Goal: Communication & Community: Answer question/provide support

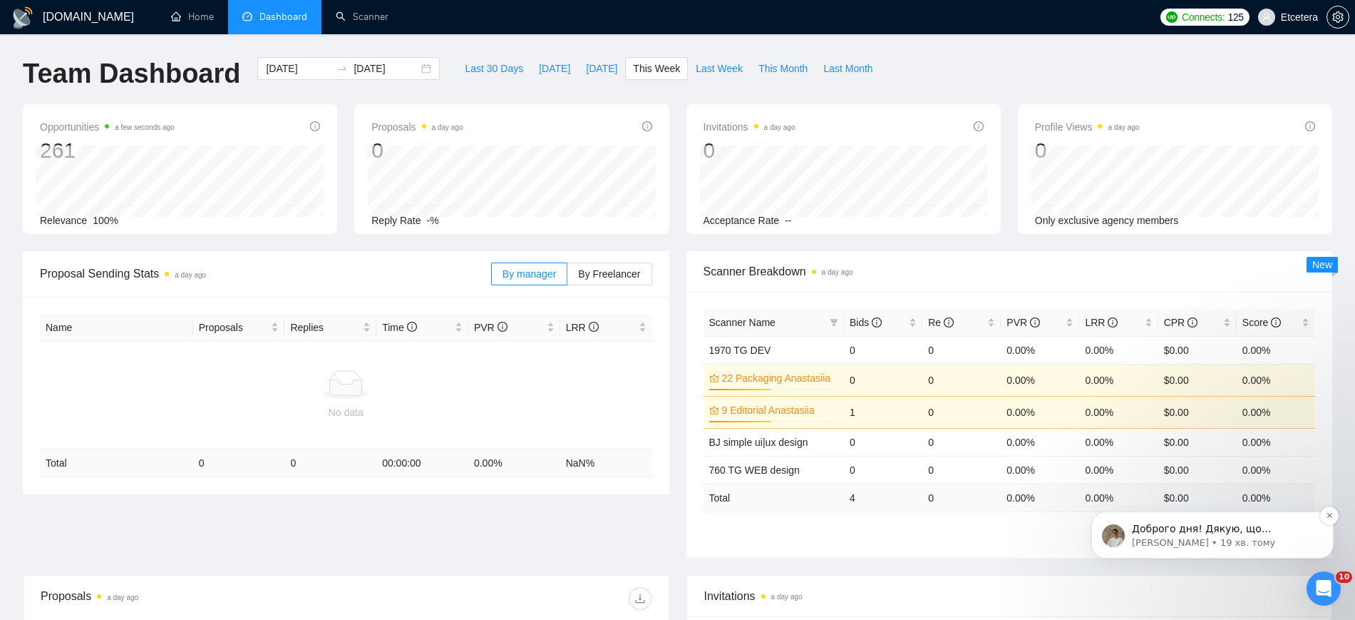
click at [1296, 533] on p "Доброго дня! Дякую, що написали! Чи могли б ви, будь ласка, уточнити більше дет…" at bounding box center [1224, 529] width 184 height 14
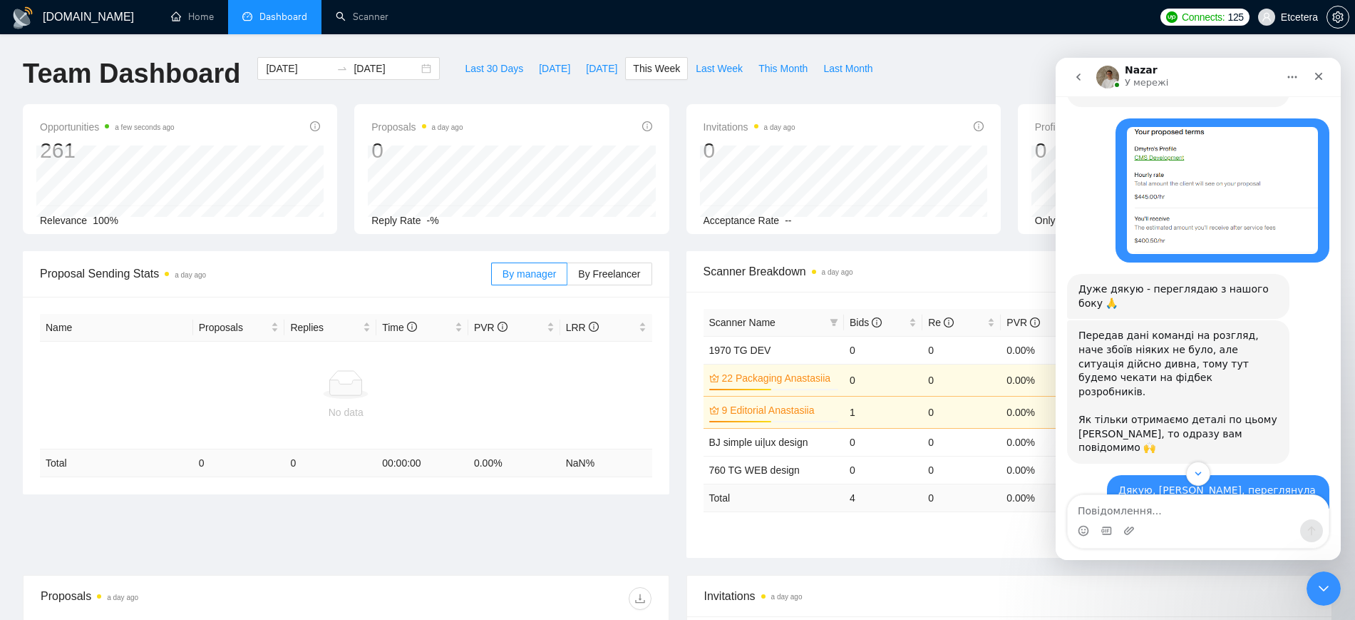
scroll to position [2995, 0]
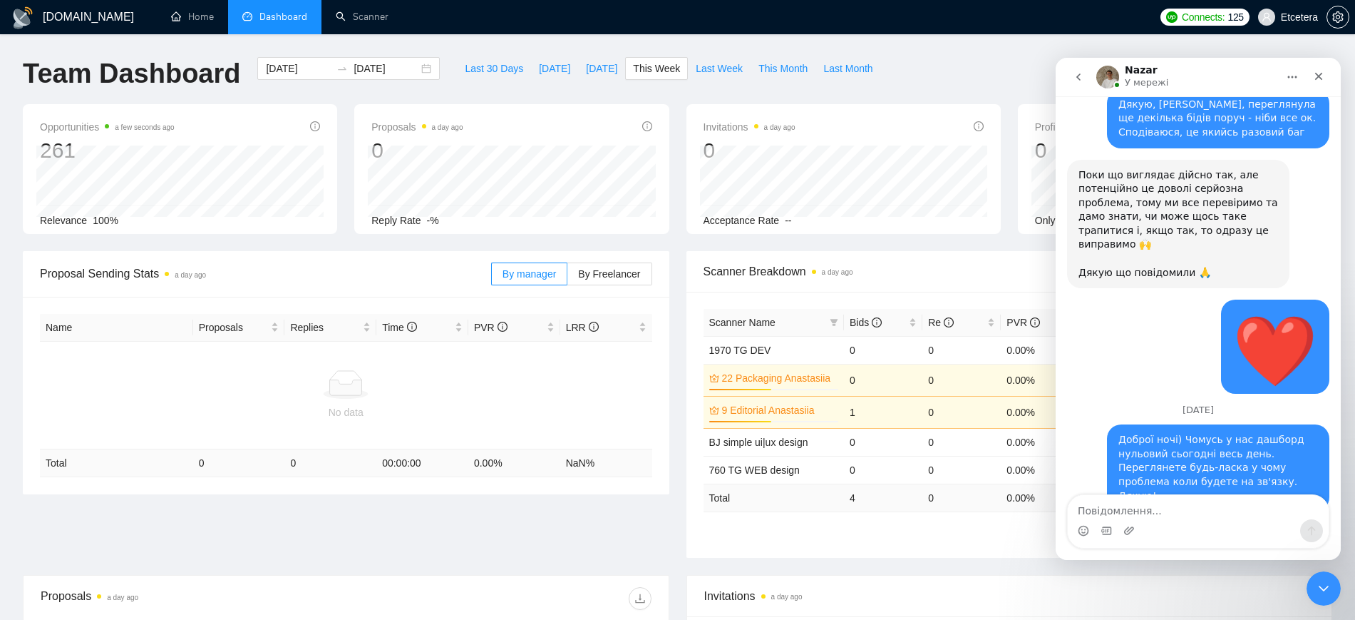
click at [975, 578] on div "Invitations a day ago" at bounding box center [1009, 595] width 611 height 41
click at [1321, 590] on icon "Закрити програму для спілкування Intercom" at bounding box center [1321, 586] width 17 height 17
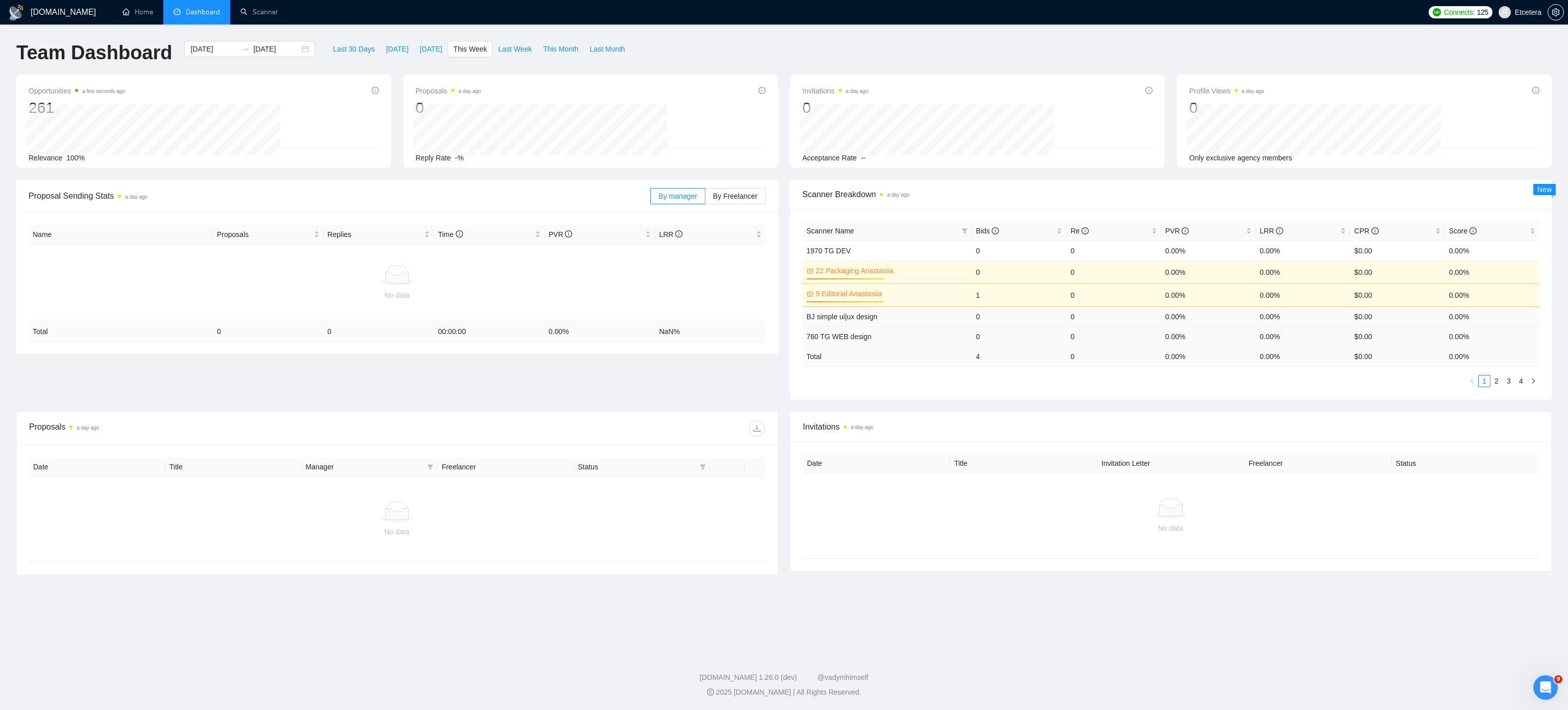
scroll to position [2167, 0]
click at [979, 443] on icon "Відкрити програму для спілкування Intercom" at bounding box center [1544, 686] width 17 height 17
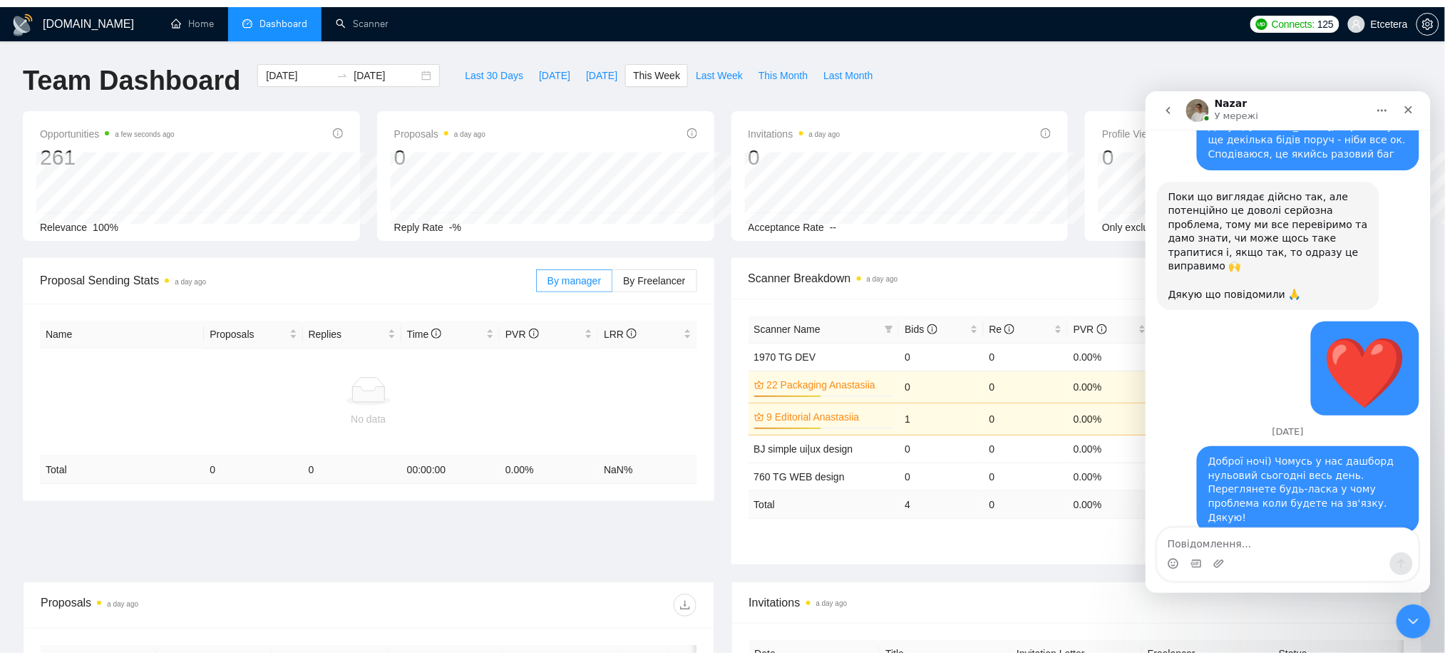
scroll to position [2996, 0]
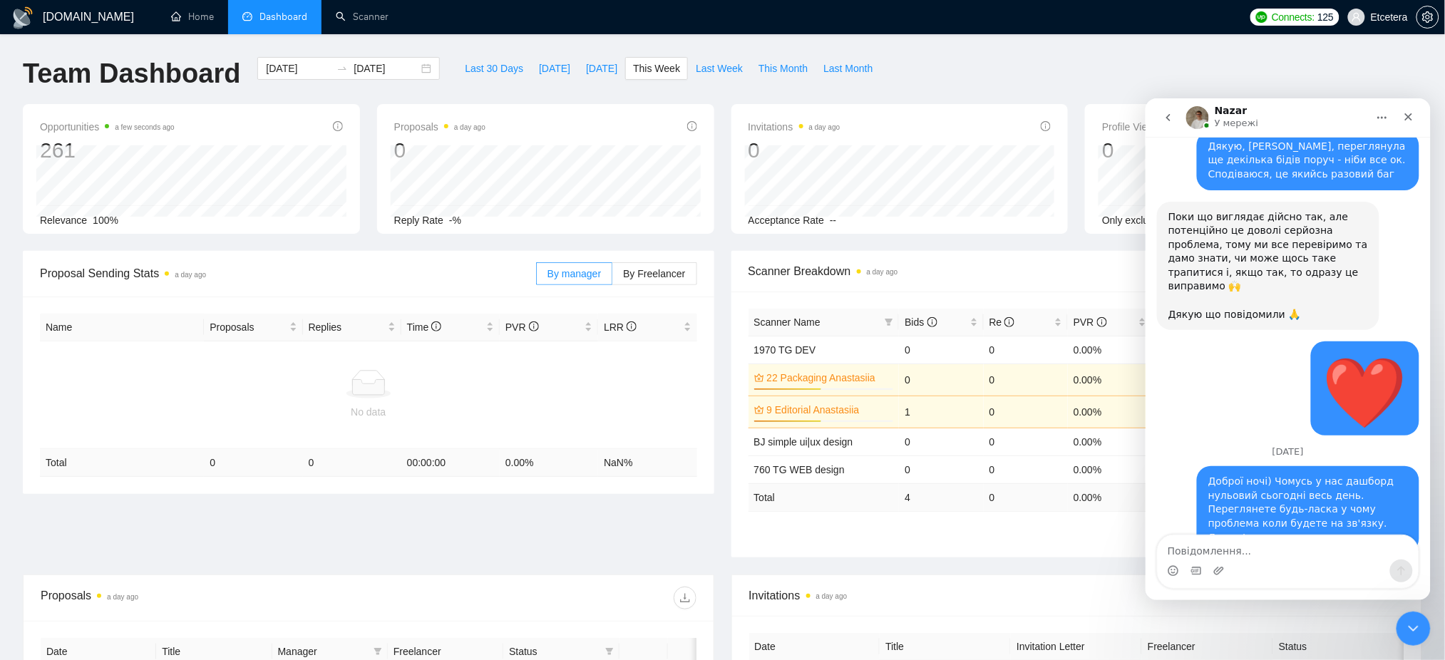
click at [1254, 548] on textarea "Повідомлення..." at bounding box center [1287, 547] width 261 height 24
type textarea "Доброго)"
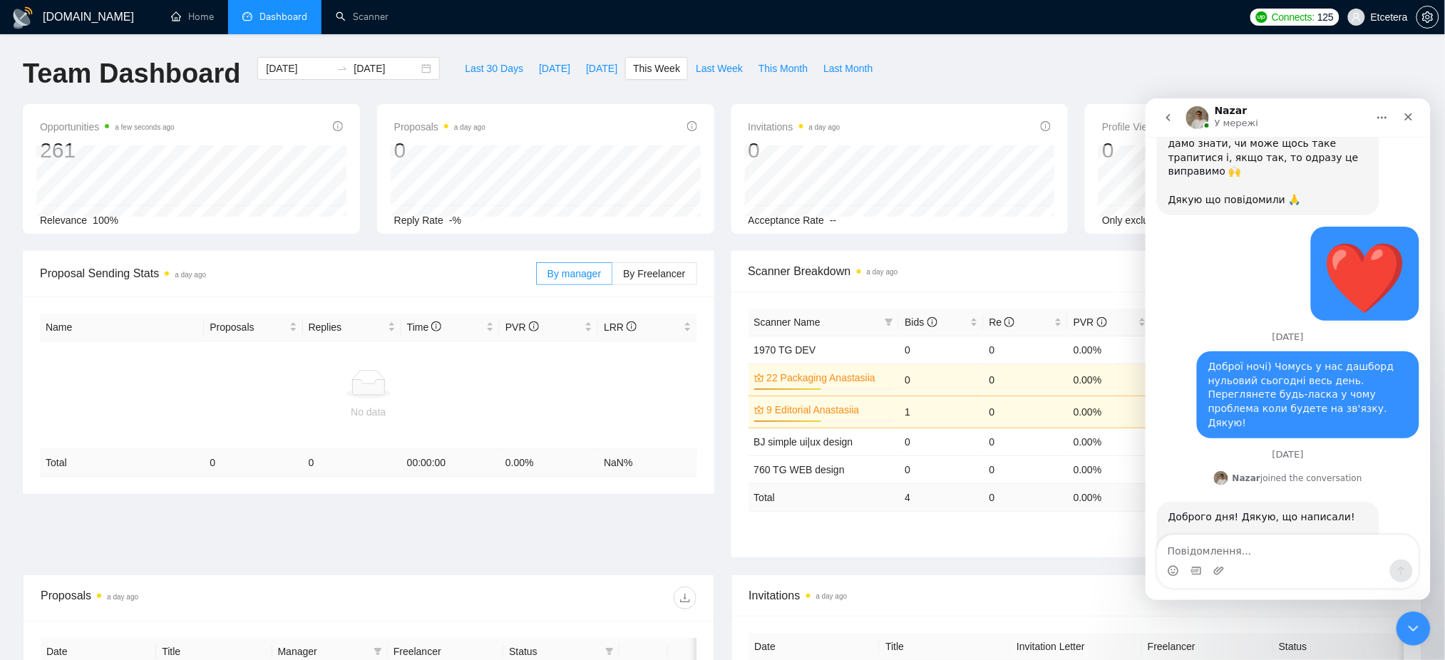
scroll to position [3120, 0]
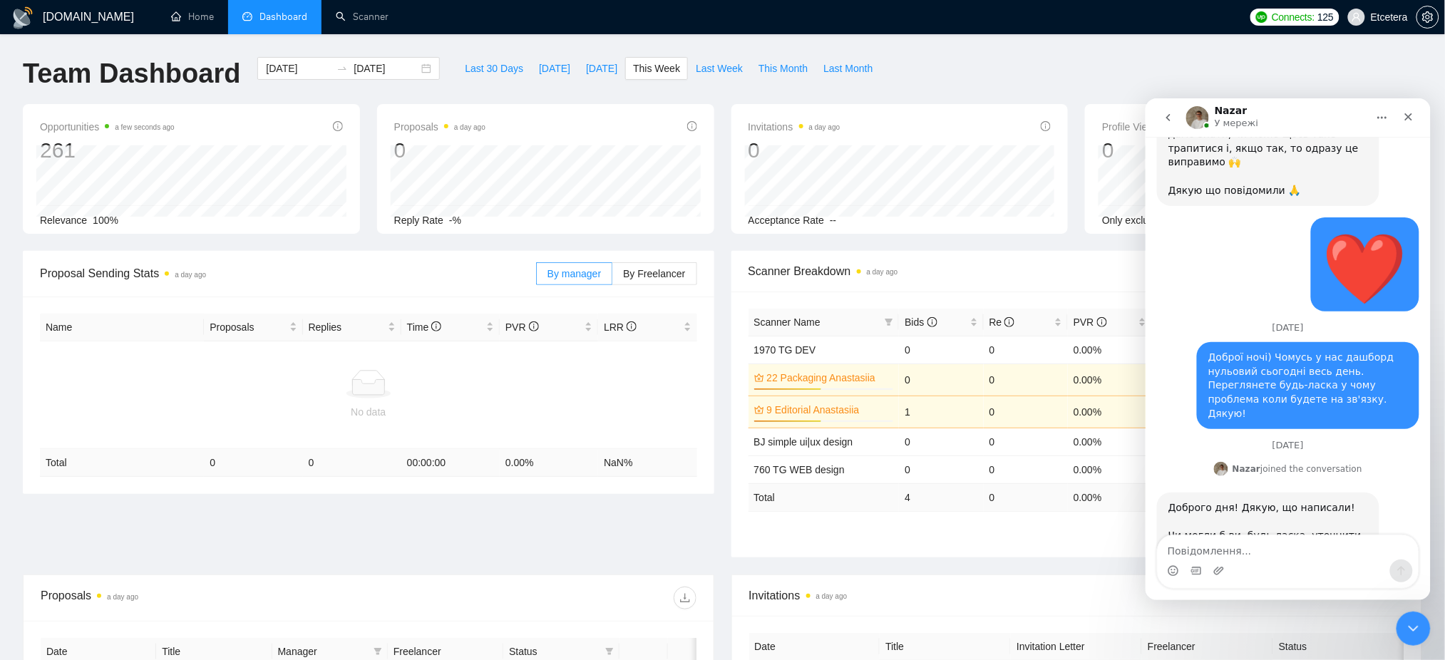
click at [1338, 80] on div "Team Dashboard [DATE] [DATE] Last 30 Days [DATE] [DATE] This Week Last Week Thi…" at bounding box center [722, 80] width 1417 height 47
click at [1368, 619] on icon "Закрити програму для спілкування Intercom" at bounding box center [1410, 626] width 17 height 17
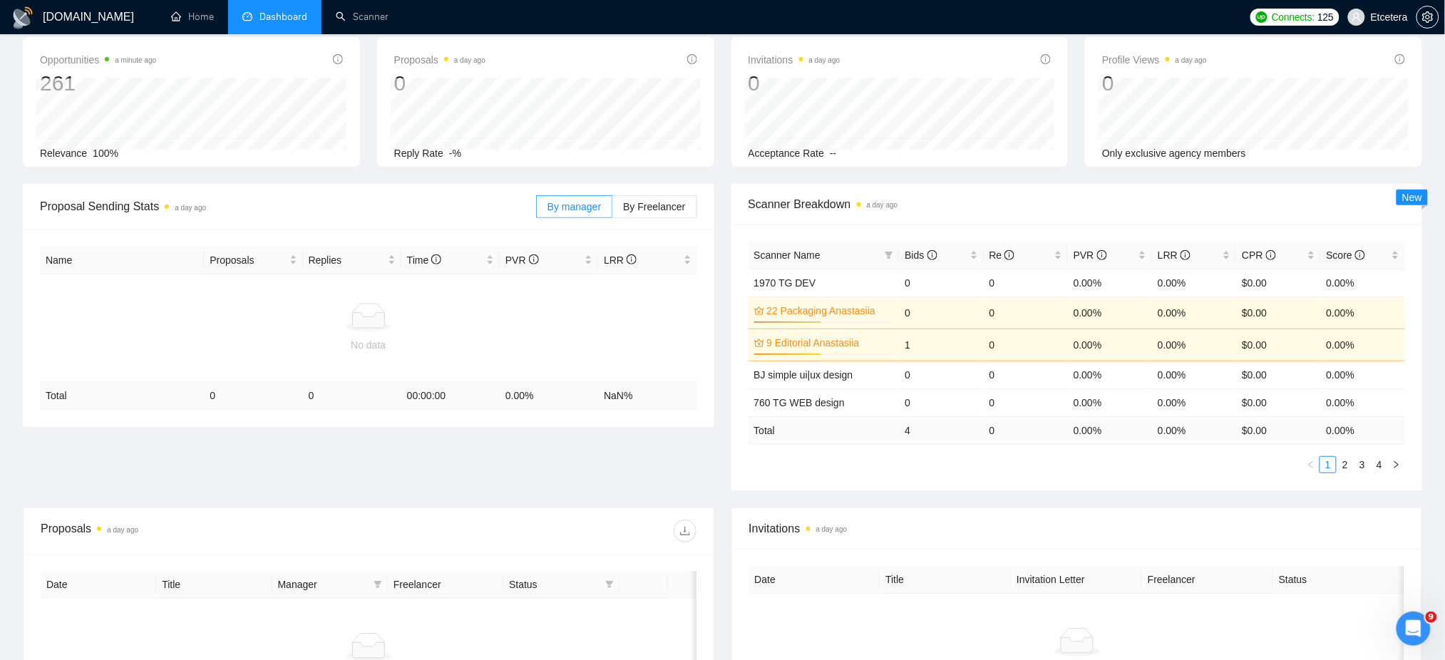
scroll to position [0, 0]
